Goal: Consume media (video, audio)

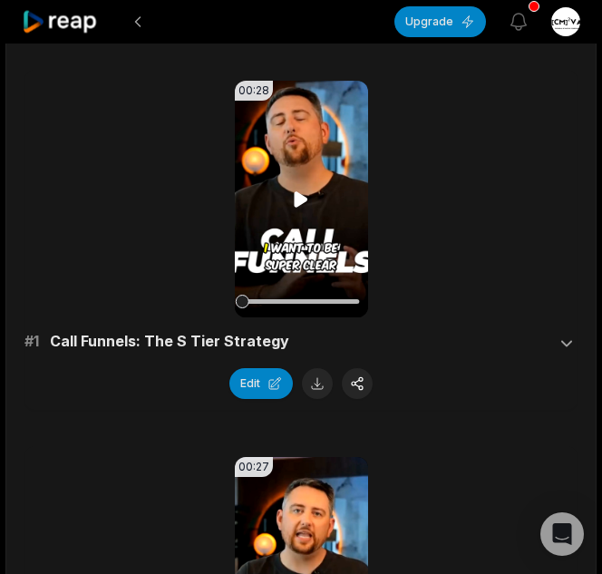
scroll to position [169, 0]
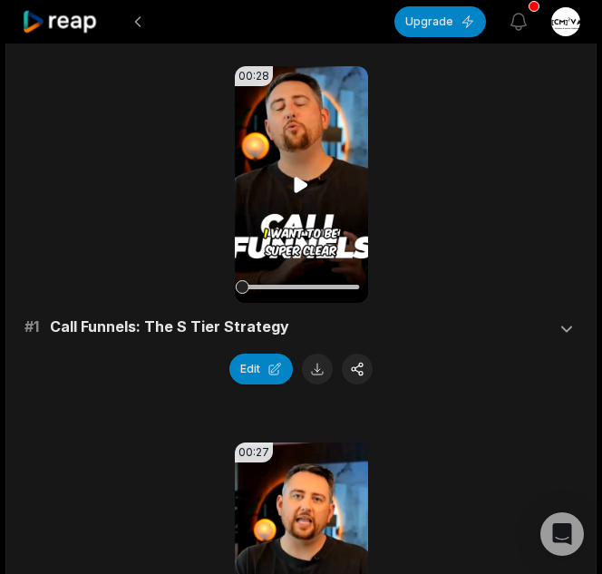
click at [298, 187] on icon at bounding box center [302, 184] width 14 height 15
click at [307, 188] on icon at bounding box center [301, 185] width 22 height 22
click at [300, 208] on video "Your browser does not support mp4 format." at bounding box center [301, 184] width 133 height 237
click at [144, 136] on div "00:28 Your browser does not support mp4 format. # 1 Call Funnels: The S Tier St…" at bounding box center [300, 225] width 553 height 318
click at [295, 174] on icon at bounding box center [301, 185] width 22 height 22
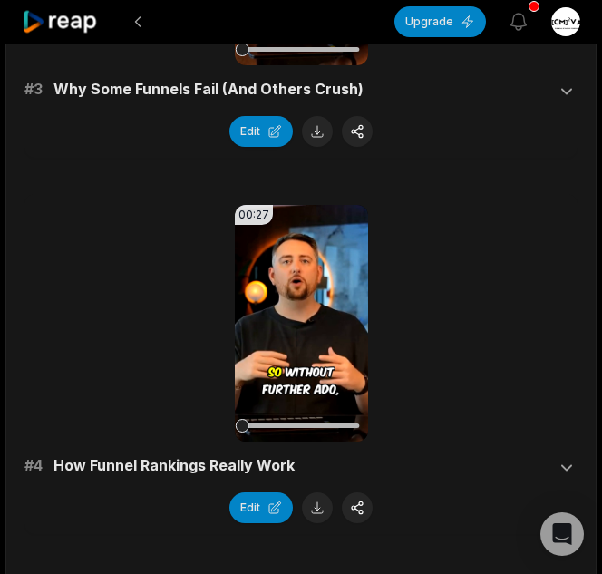
scroll to position [1153, 0]
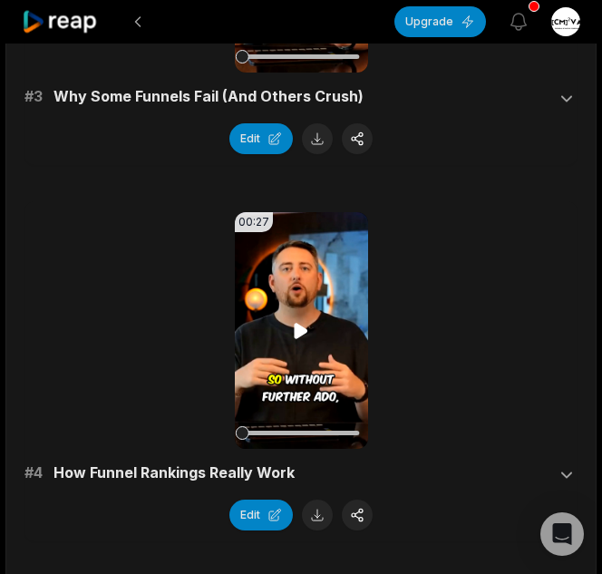
click at [286, 343] on video "Your browser does not support mp4 format." at bounding box center [301, 330] width 133 height 237
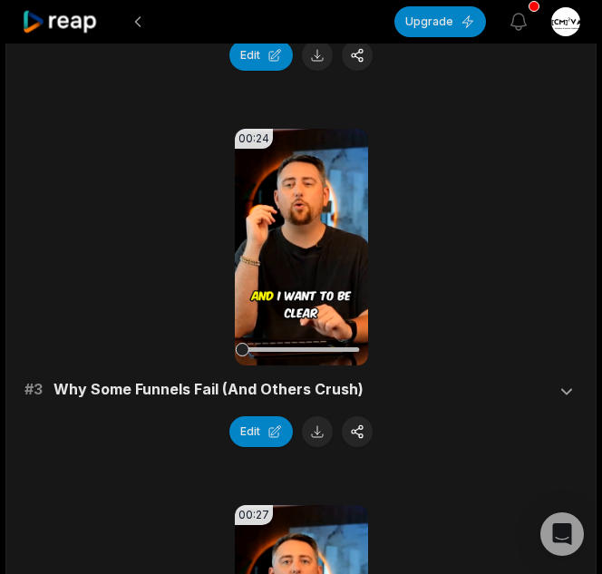
scroll to position [842, 0]
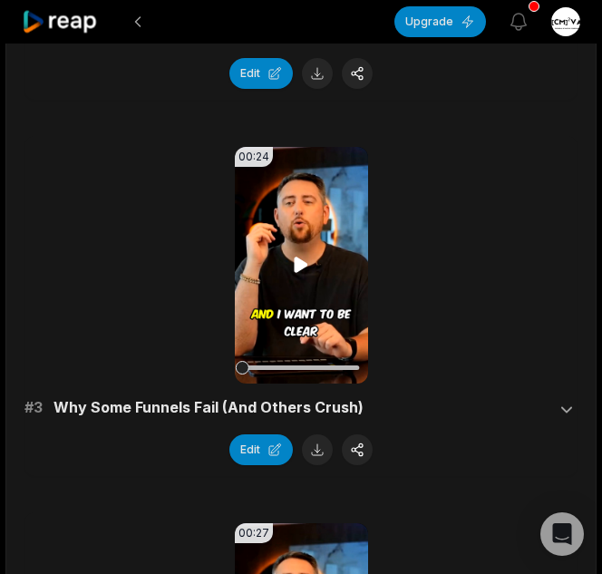
click at [304, 266] on icon at bounding box center [302, 265] width 14 height 15
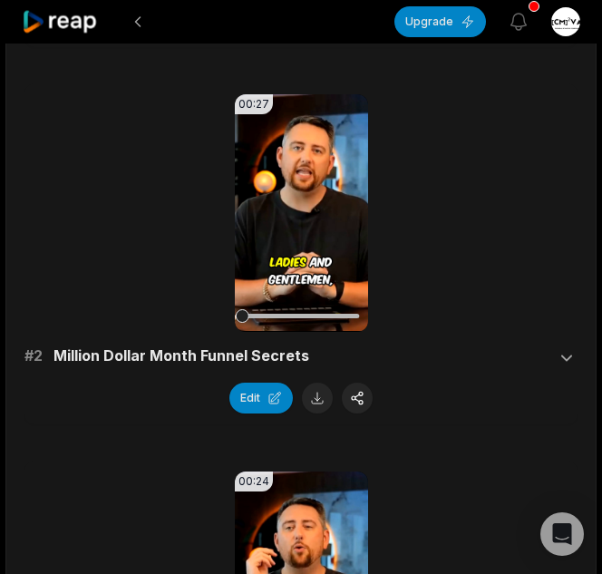
click at [290, 145] on video "Your browser does not support mp4 format." at bounding box center [301, 212] width 133 height 237
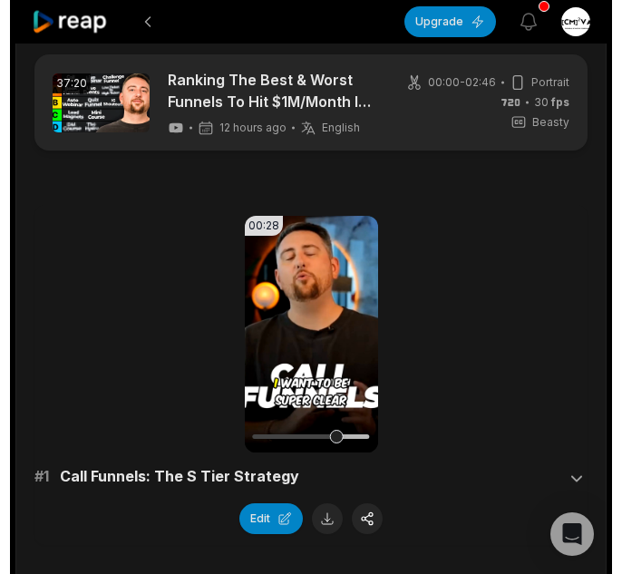
scroll to position [0, 0]
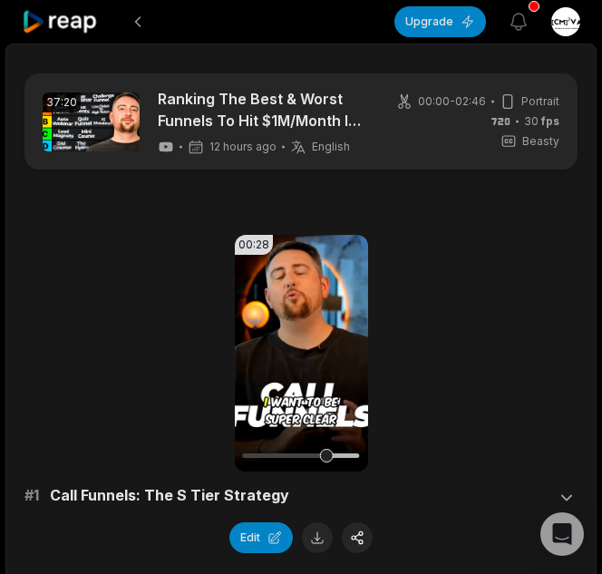
click at [75, 15] on icon at bounding box center [60, 22] width 77 height 24
